Goal: Information Seeking & Learning: Learn about a topic

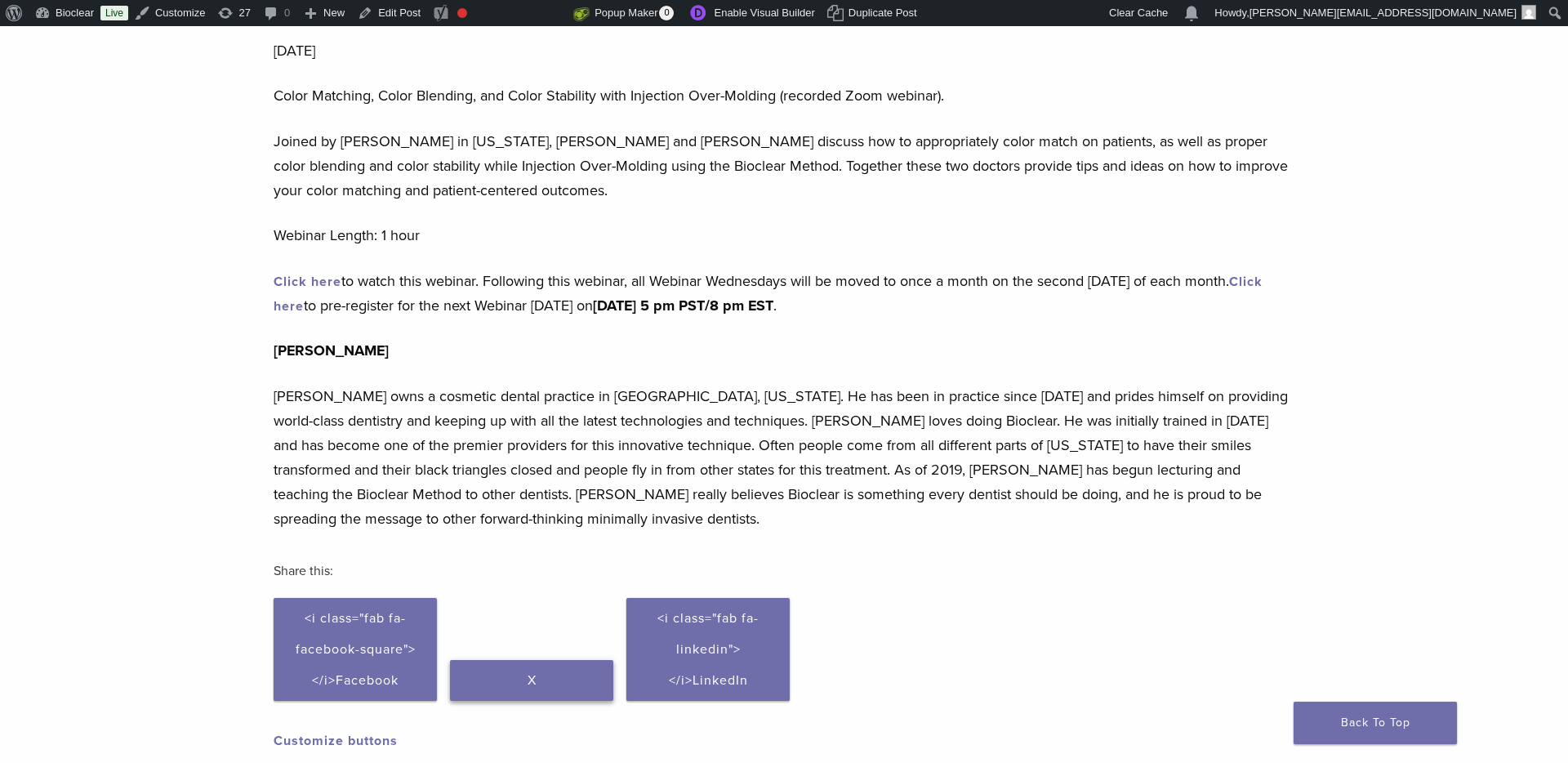
scroll to position [134, 0]
click at [329, 284] on link "Click here" at bounding box center [307, 284] width 68 height 17
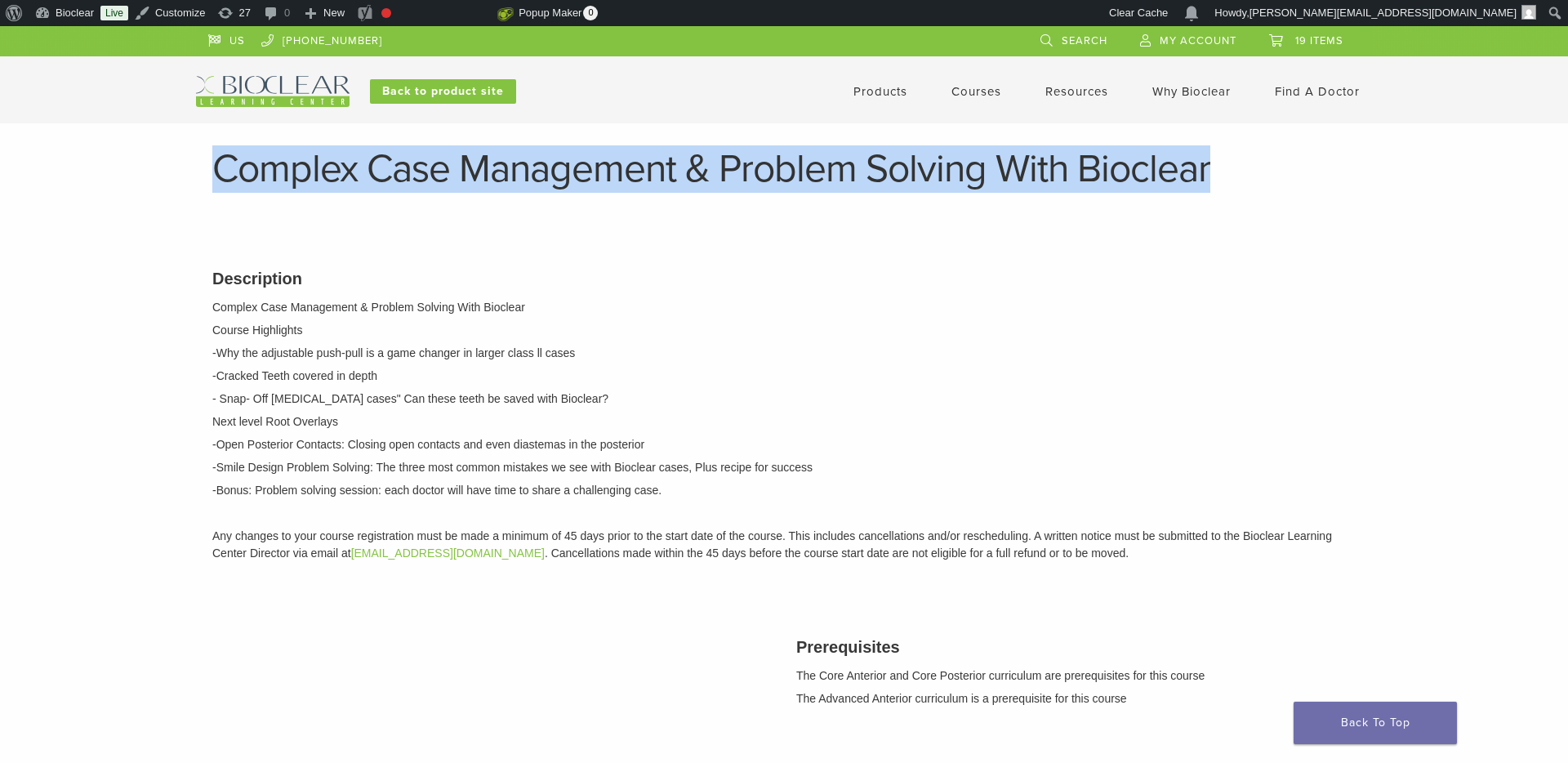
drag, startPoint x: 216, startPoint y: 168, endPoint x: 1217, endPoint y: 171, distance: 1001.0
click at [1217, 171] on h1 "Complex Case Management & Problem Solving With Bioclear" at bounding box center [784, 169] width 1143 height 40
copy h1 "Complex Case Management & Problem Solving With Bioclear"
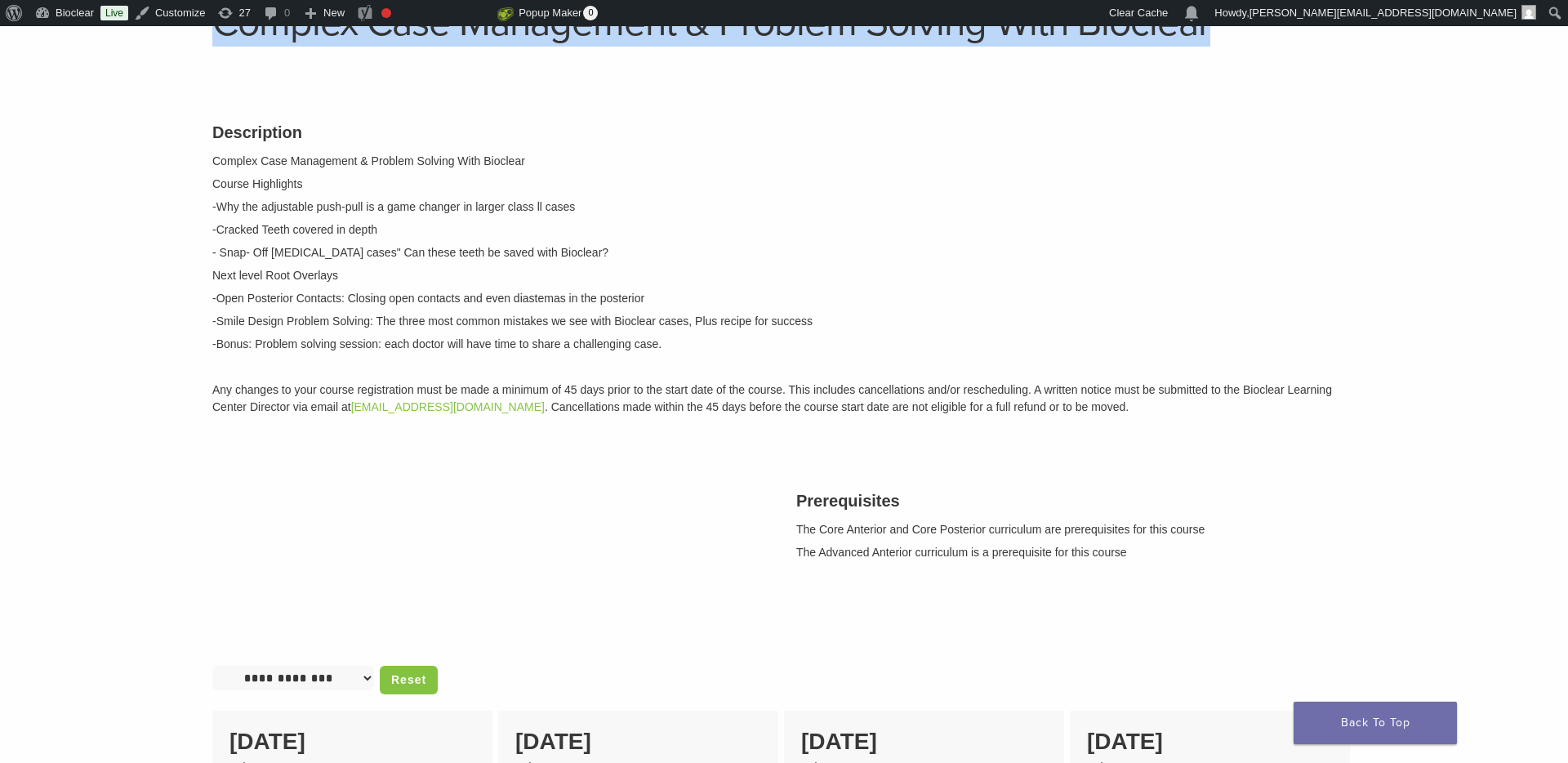
scroll to position [148, 0]
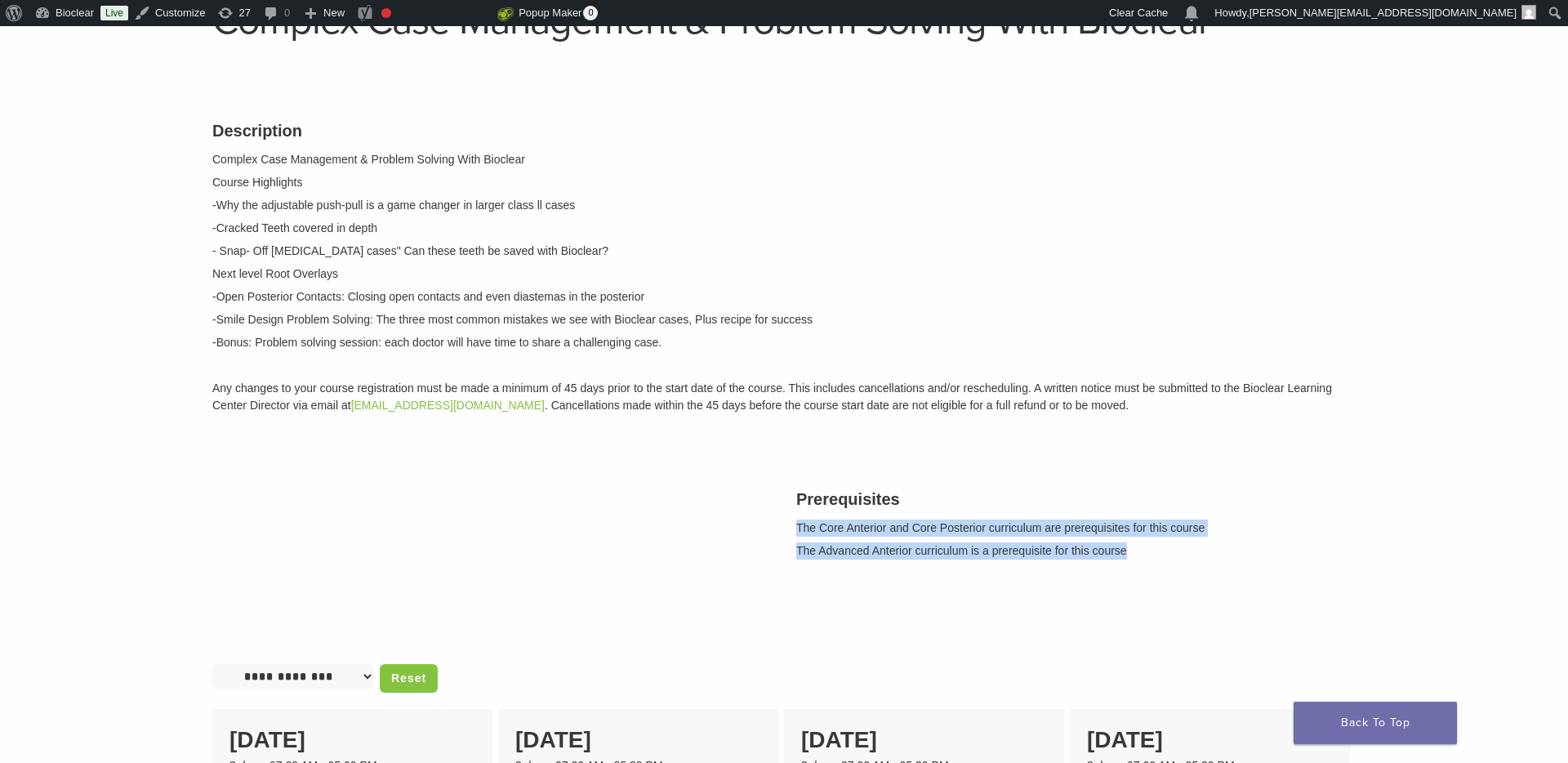
drag, startPoint x: 1146, startPoint y: 555, endPoint x: 790, endPoint y: 524, distance: 357.3
click at [790, 524] on div "Prerequisites The Core Anterior and Core Posterior curriculum are prerequisites…" at bounding box center [1075, 522] width 584 height 111
copy div "The Core Anterior and Core Posterior curriculum are prerequisites for this cour…"
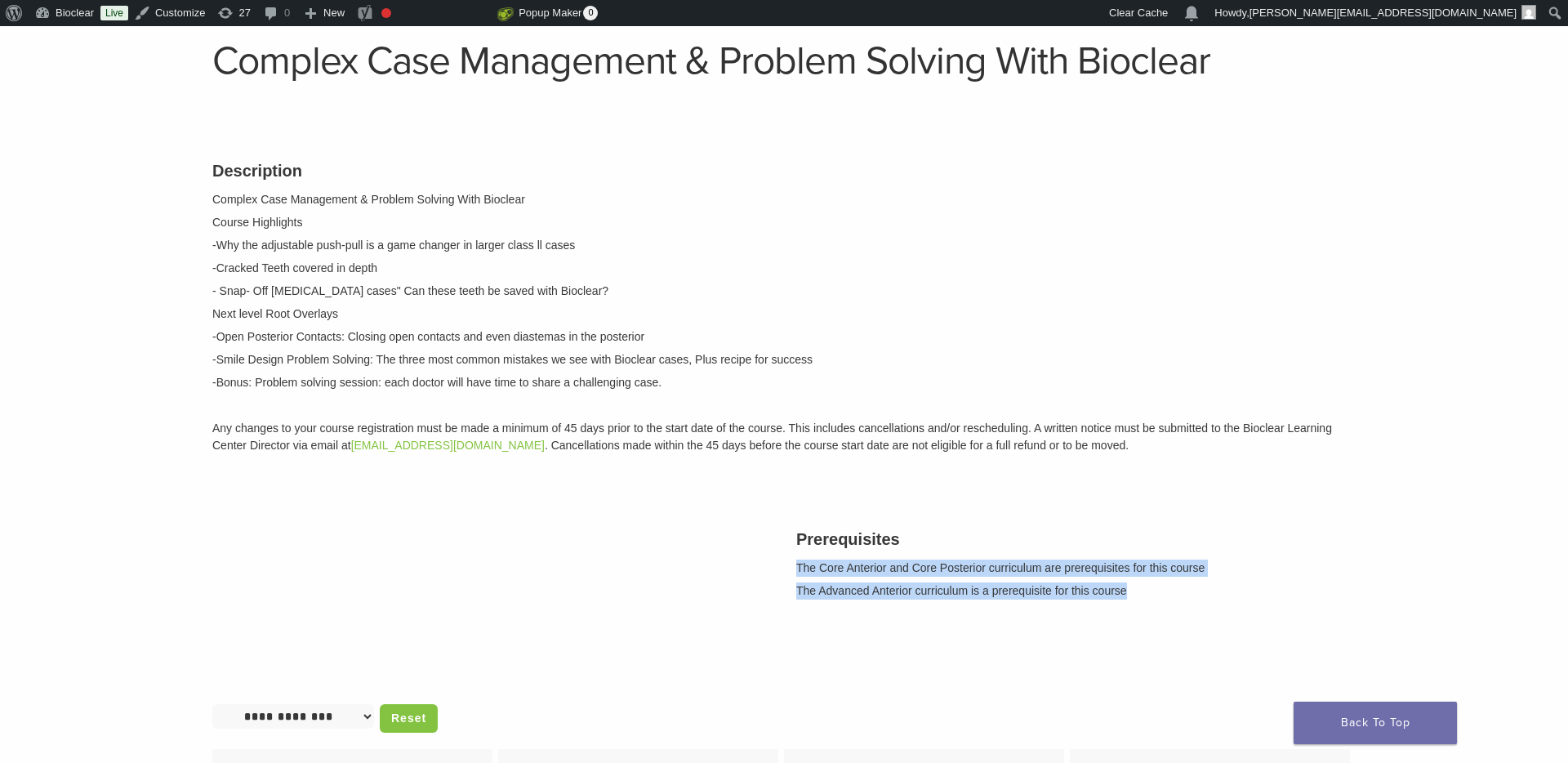
scroll to position [105, 0]
